Goal: Navigation & Orientation: Find specific page/section

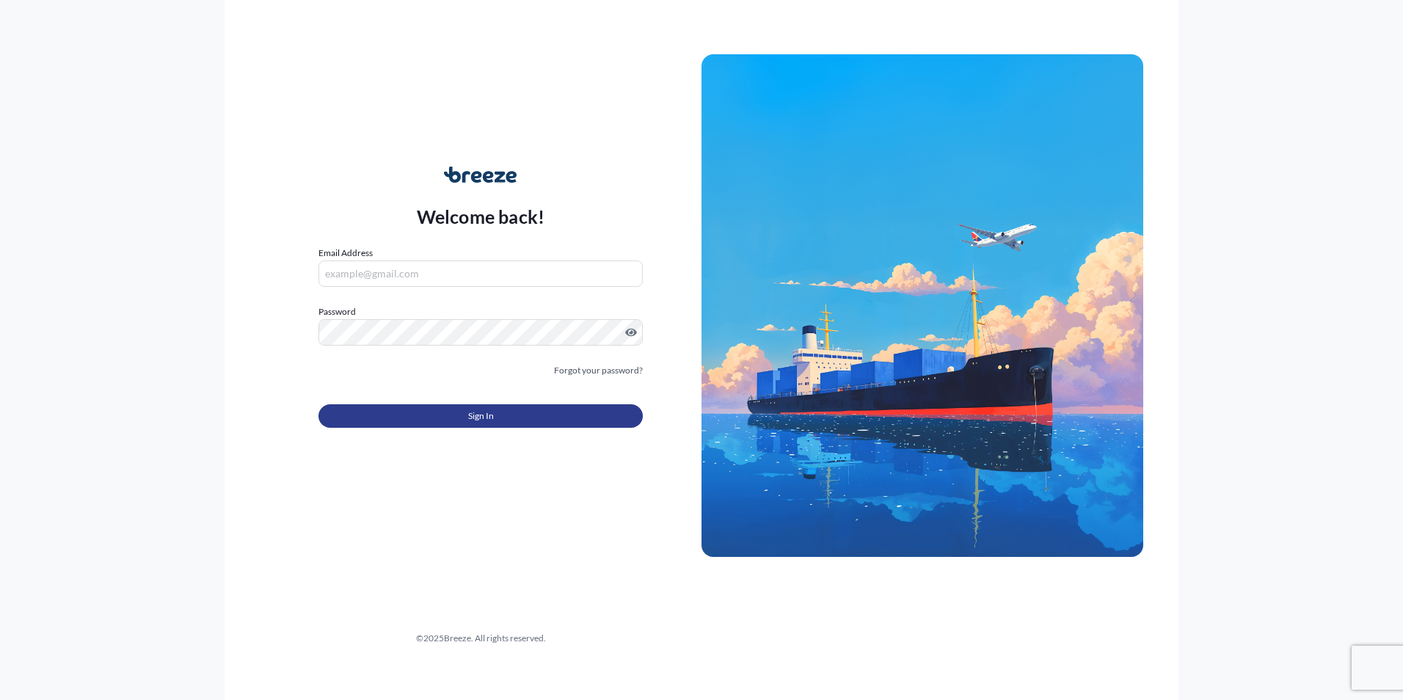
type input "[PERSON_NAME][EMAIL_ADDRESS][DOMAIN_NAME]"
click at [547, 420] on button "Sign In" at bounding box center [480, 415] width 324 height 23
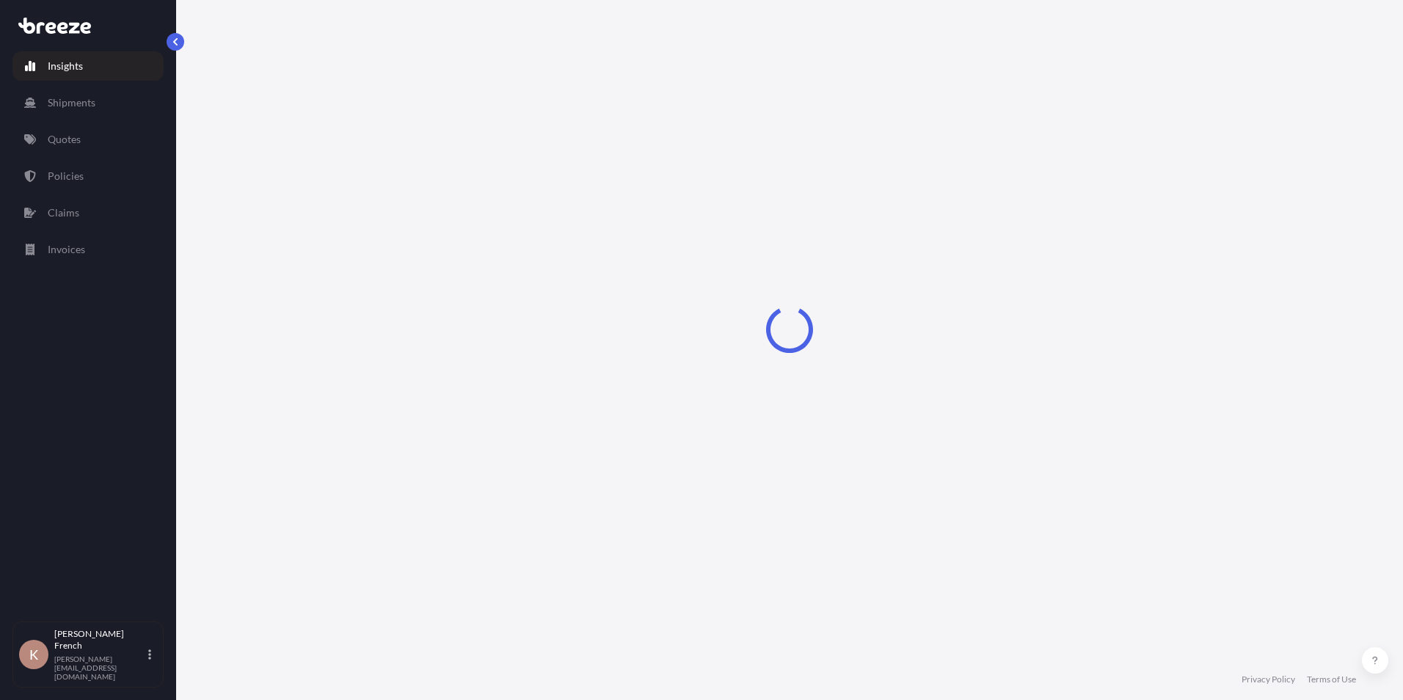
select select "2025"
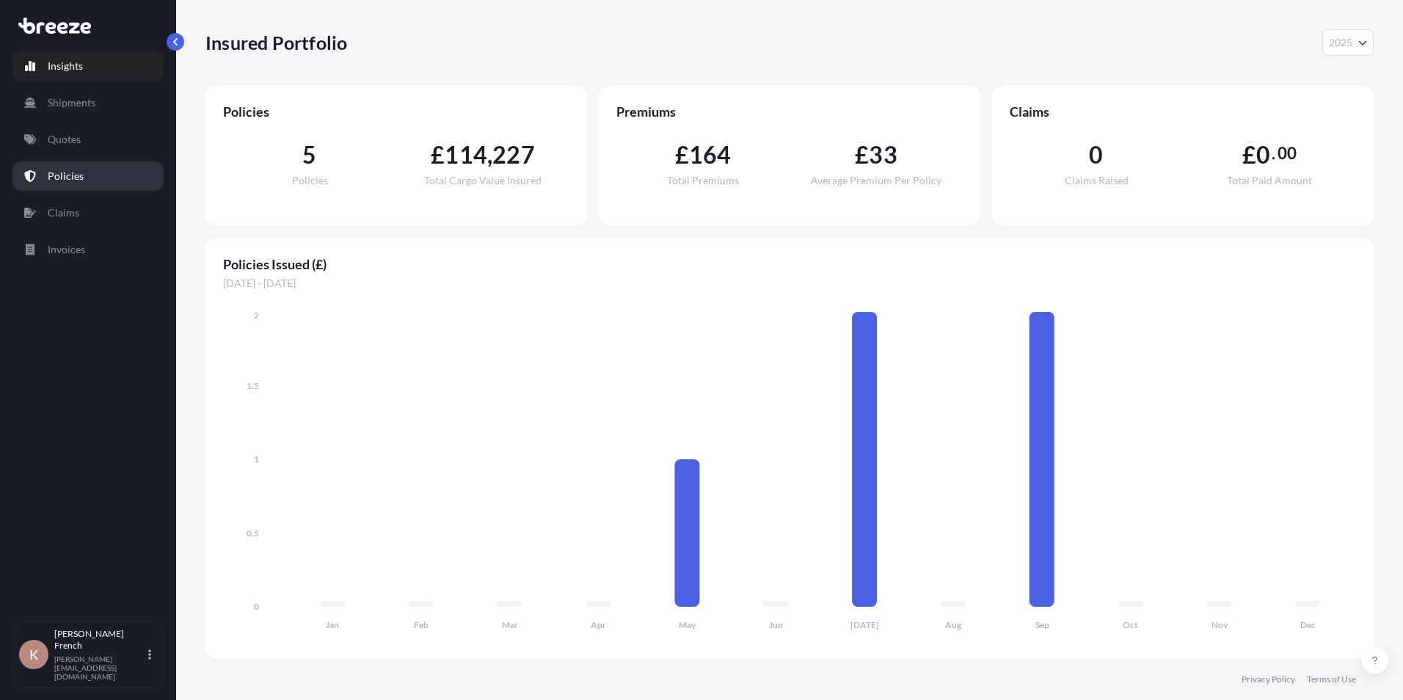
click at [85, 170] on link "Policies" at bounding box center [87, 175] width 151 height 29
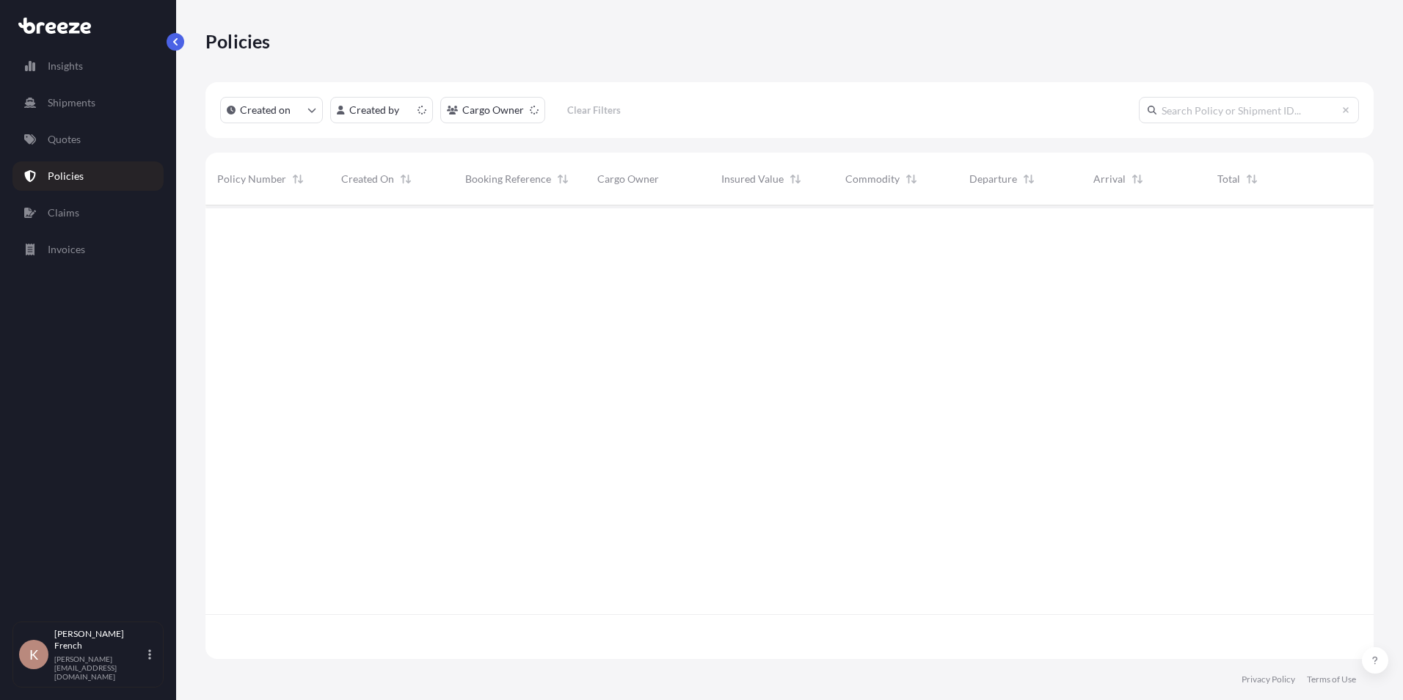
scroll to position [451, 1157]
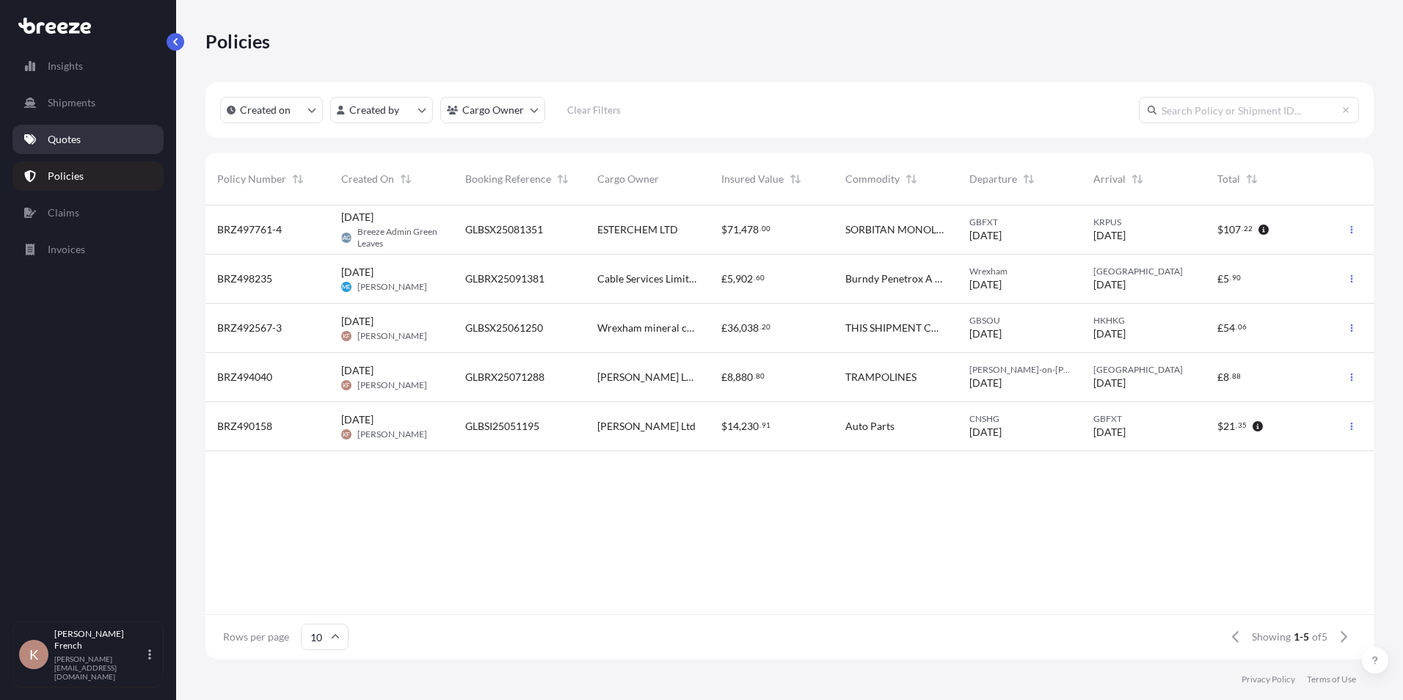
click at [97, 131] on link "Quotes" at bounding box center [87, 139] width 151 height 29
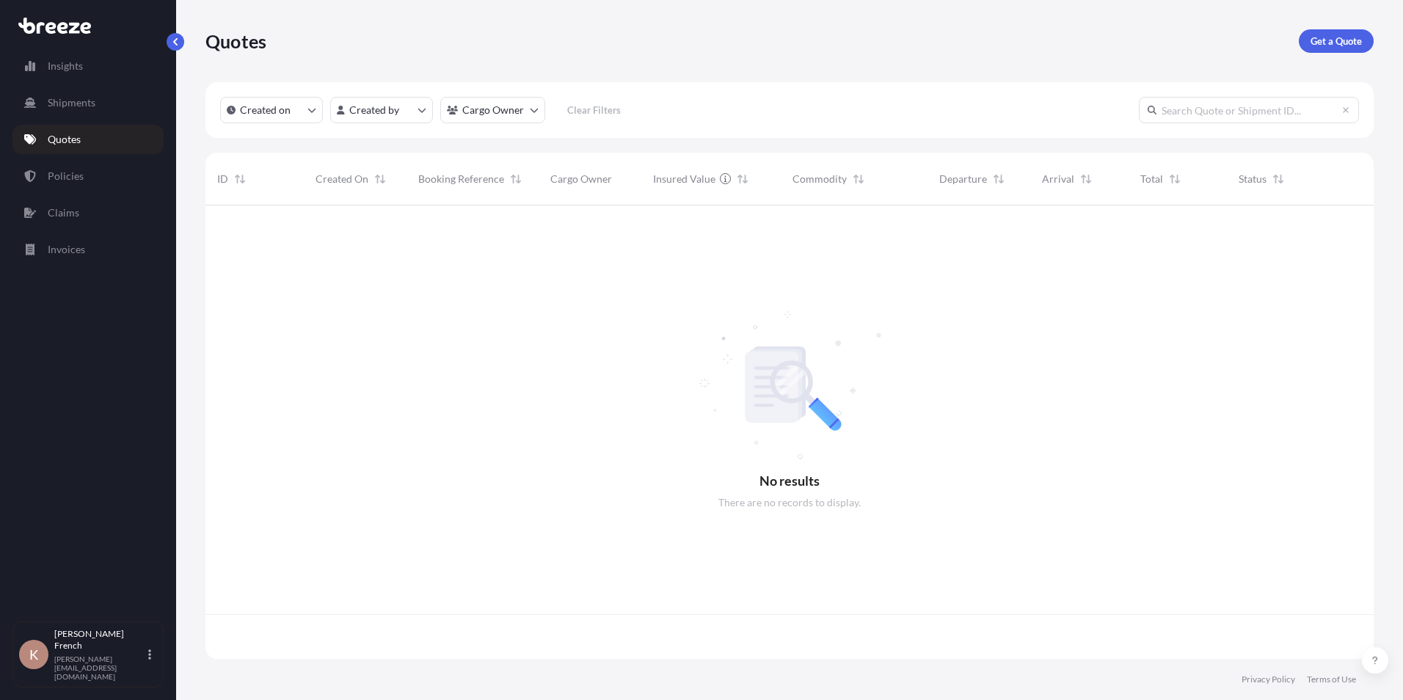
scroll to position [451, 1157]
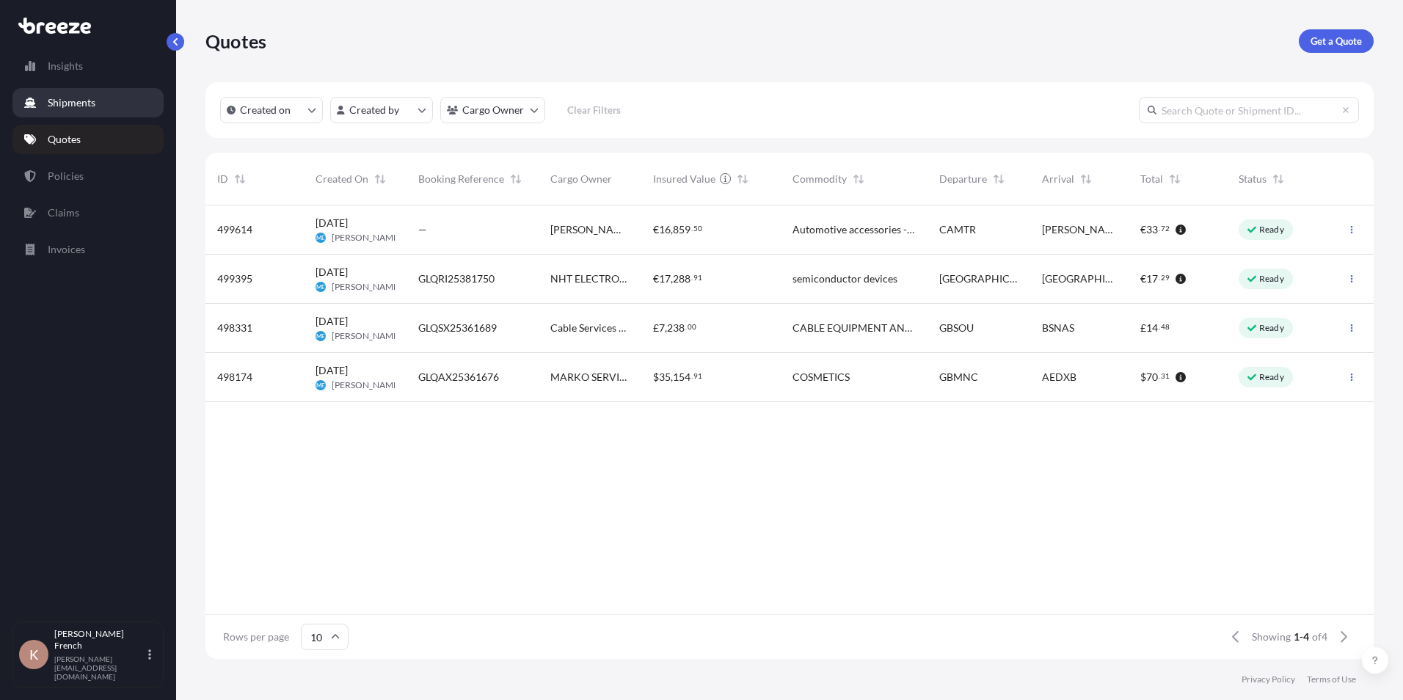
click at [92, 107] on p "Shipments" at bounding box center [72, 102] width 48 height 15
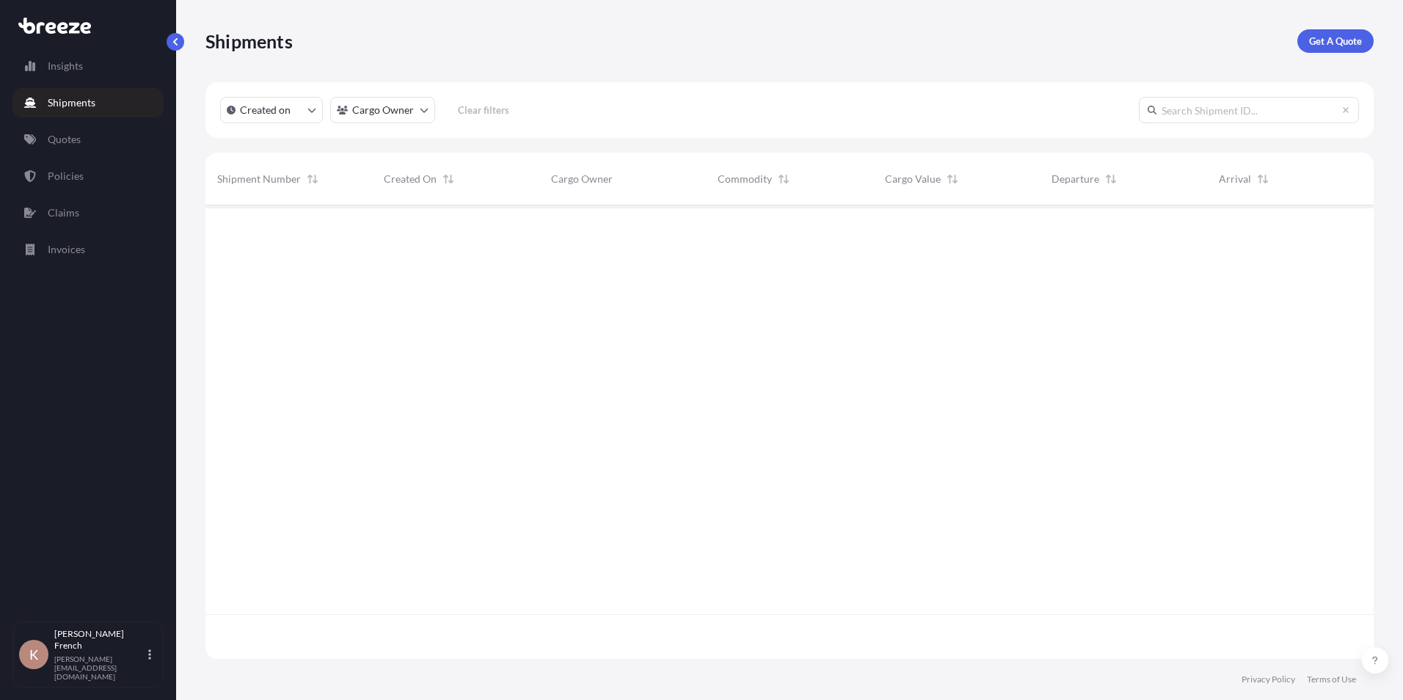
scroll to position [495, 1157]
click at [87, 167] on link "Policies" at bounding box center [87, 175] width 151 height 29
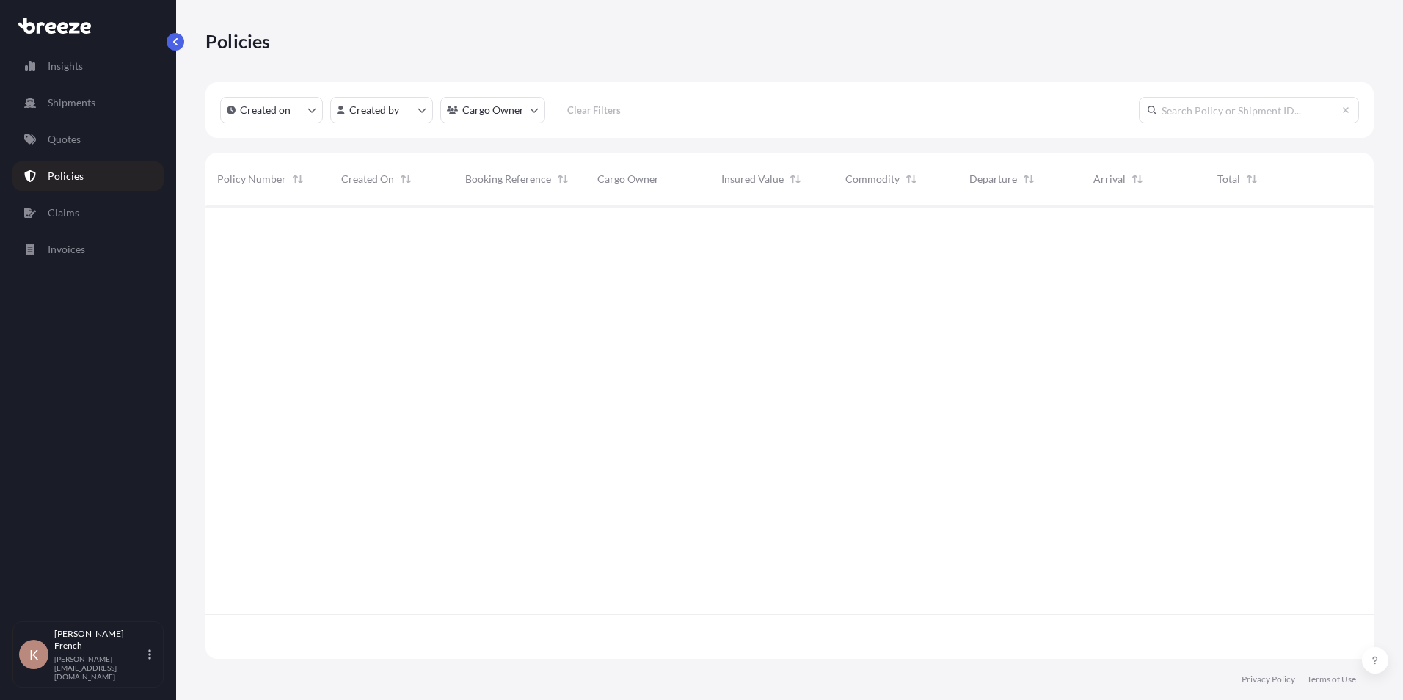
scroll to position [451, 1157]
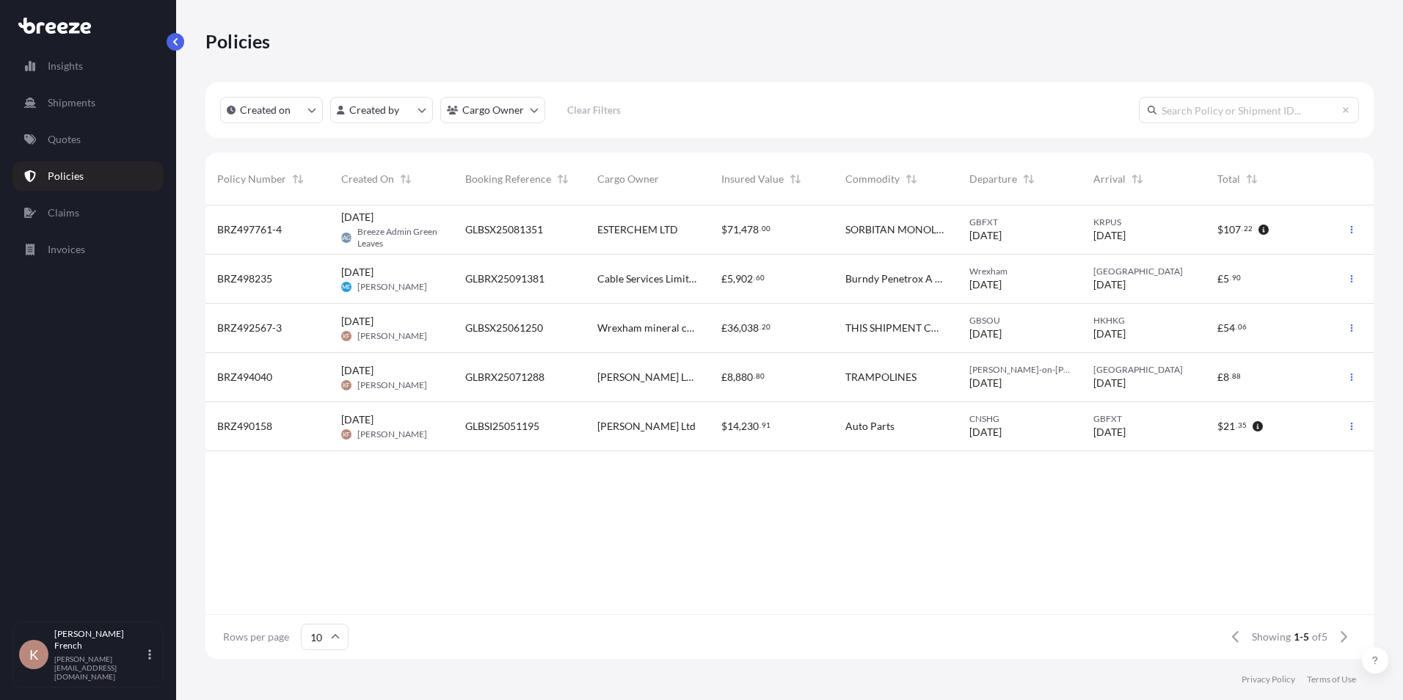
drag, startPoint x: 399, startPoint y: 230, endPoint x: 341, endPoint y: 238, distance: 58.5
click at [341, 238] on span "BAGL" at bounding box center [346, 237] width 15 height 15
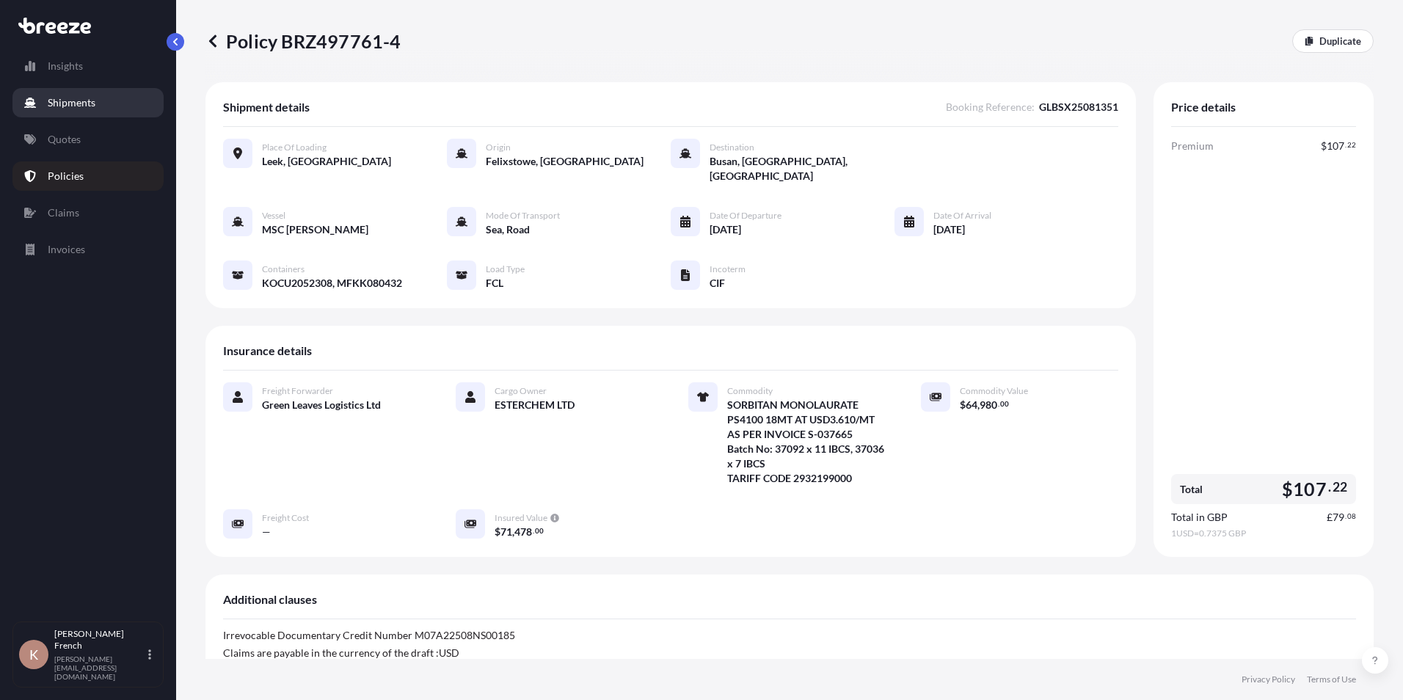
click at [84, 109] on p "Shipments" at bounding box center [72, 102] width 48 height 15
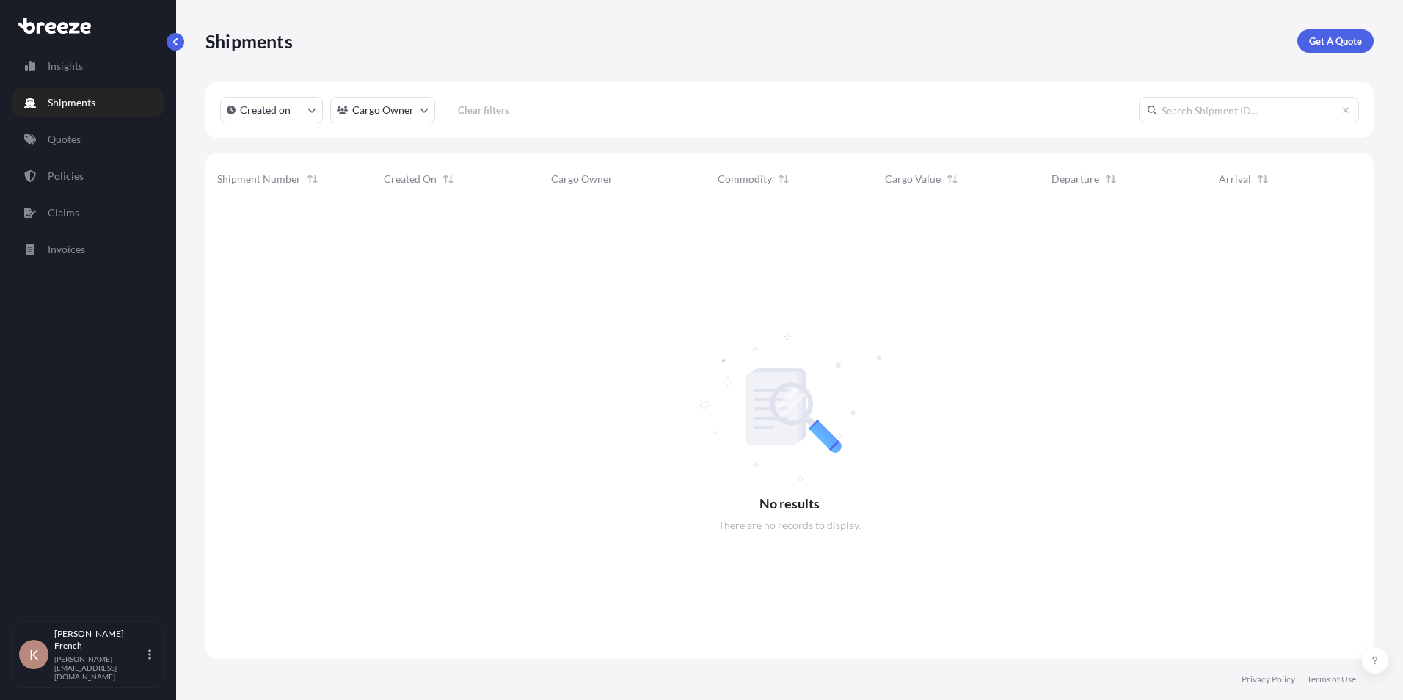
scroll to position [495, 1157]
click at [84, 146] on link "Quotes" at bounding box center [87, 139] width 151 height 29
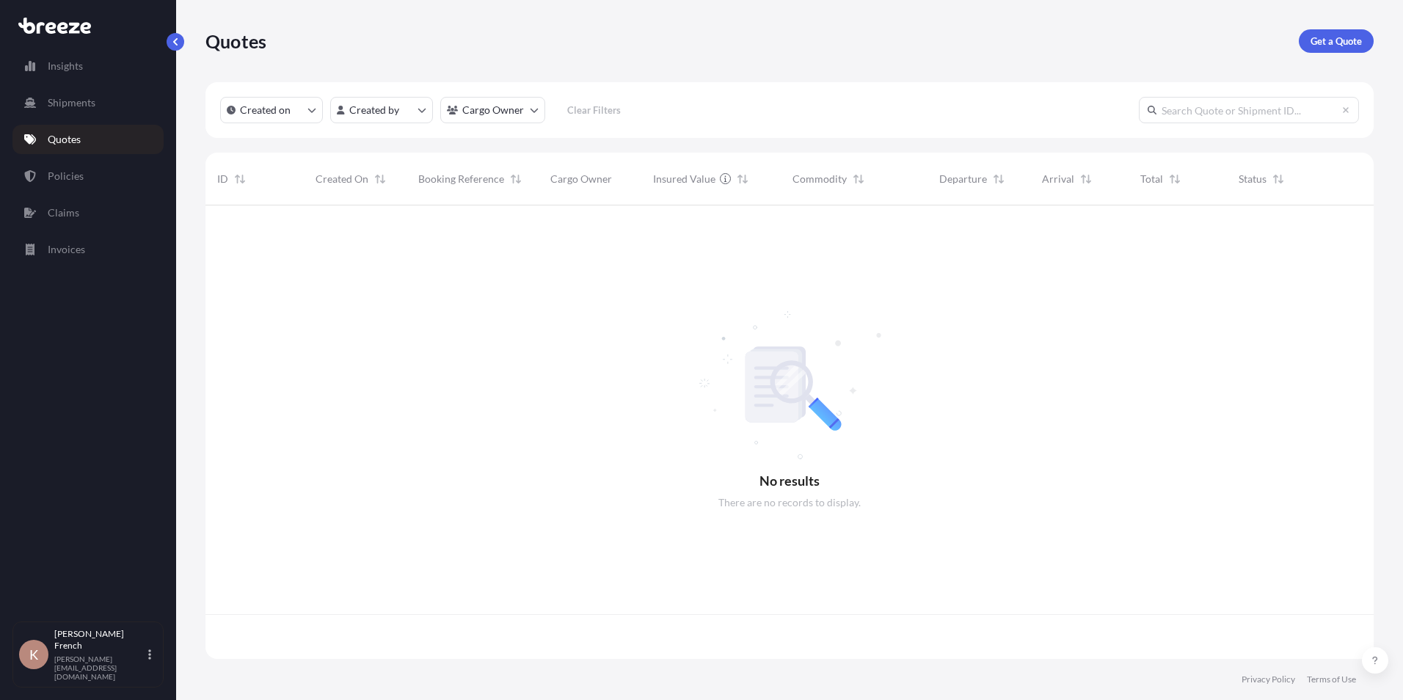
scroll to position [451, 1157]
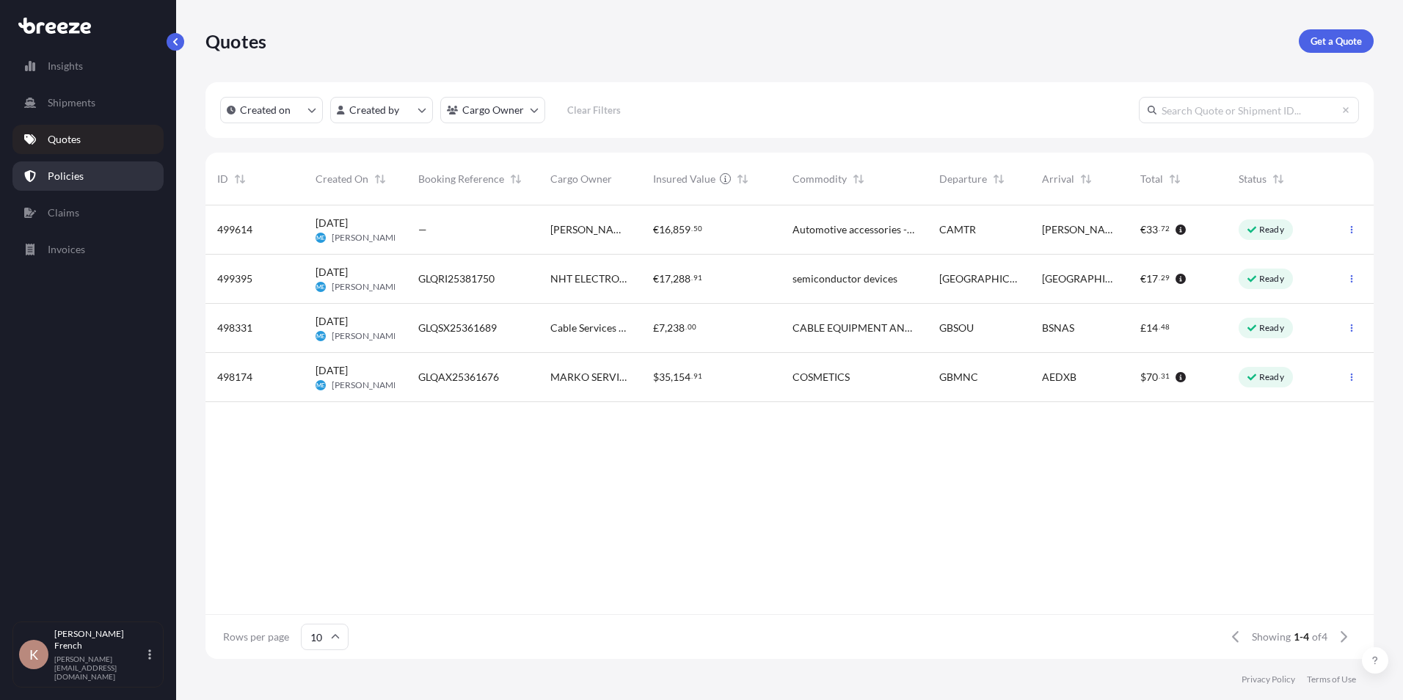
click at [84, 184] on link "Policies" at bounding box center [87, 175] width 151 height 29
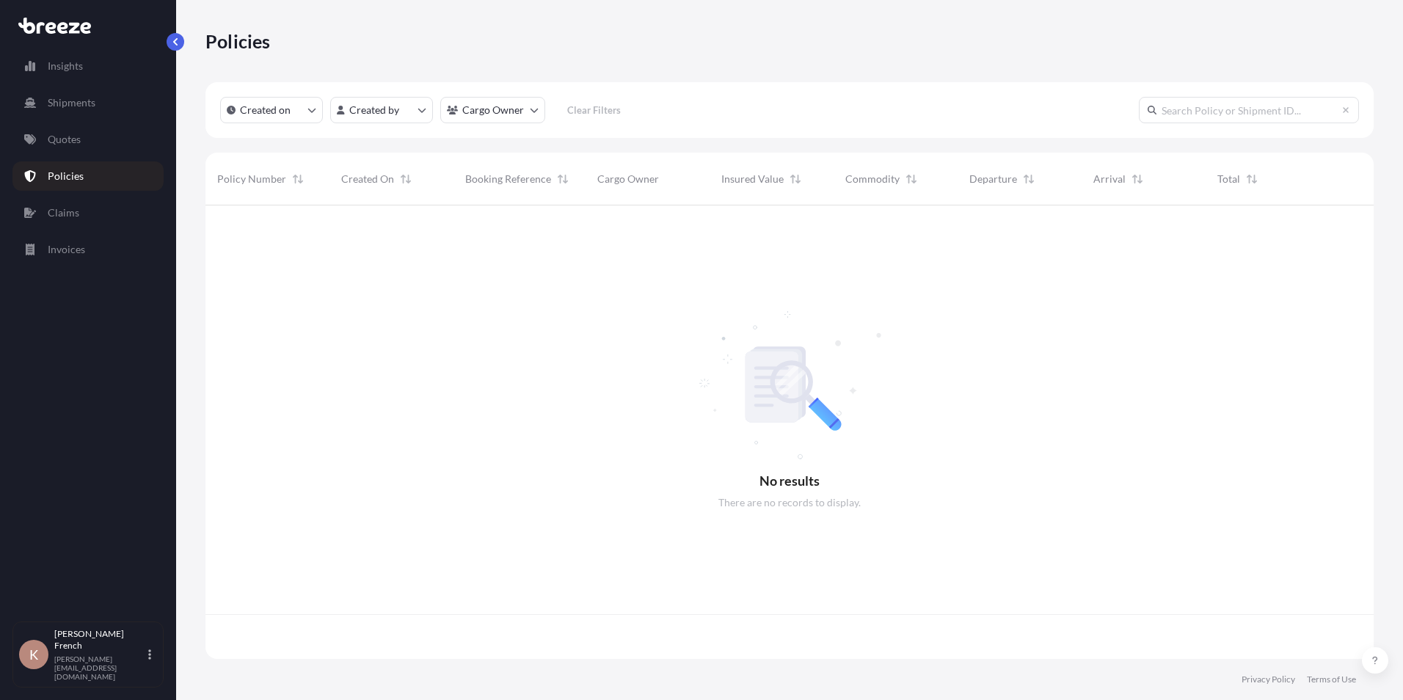
scroll to position [451, 1157]
